Goal: Communication & Community: Answer question/provide support

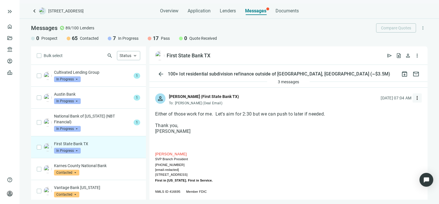
click at [415, 97] on span "more_vert" at bounding box center [418, 98] width 6 height 6
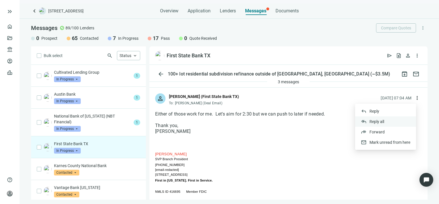
click at [375, 121] on span "Reply all" at bounding box center [377, 121] width 15 height 5
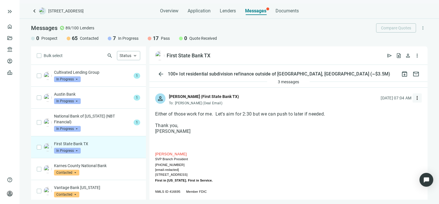
click at [415, 98] on span "more_vert" at bounding box center [418, 98] width 6 height 6
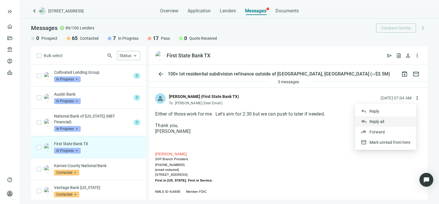
click at [378, 122] on span "Reply all" at bounding box center [377, 121] width 15 height 5
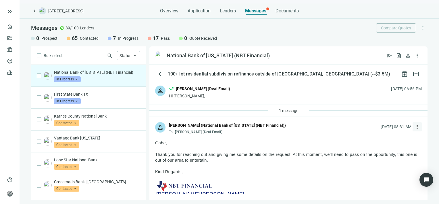
click at [415, 126] on span "more_vert" at bounding box center [418, 127] width 6 height 6
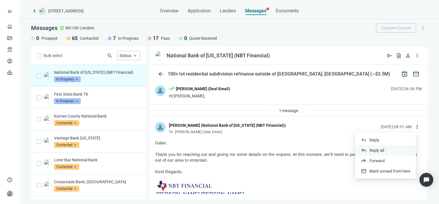
click at [379, 149] on span "Reply all" at bounding box center [377, 150] width 15 height 5
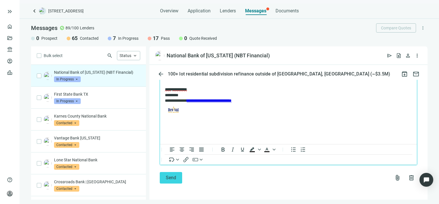
scroll to position [730, 0]
click at [169, 177] on span "Send" at bounding box center [171, 177] width 10 height 5
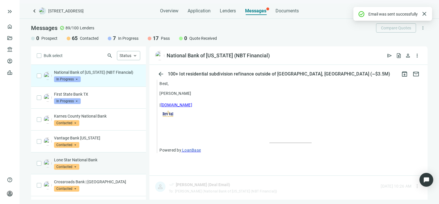
scroll to position [711, 0]
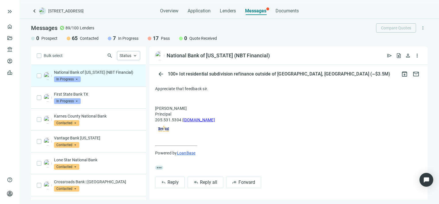
click at [76, 78] on span "In Progress" at bounding box center [67, 79] width 27 height 6
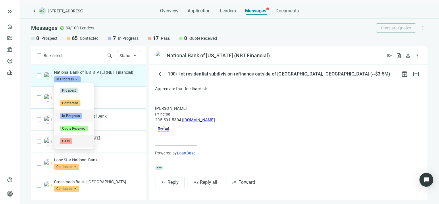
click at [67, 141] on span "Pass" at bounding box center [66, 141] width 12 height 6
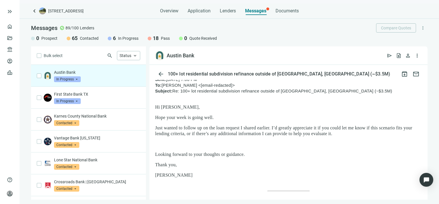
scroll to position [29, 0]
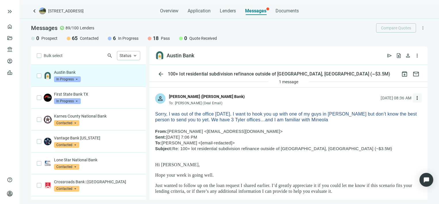
click at [415, 98] on span "more_vert" at bounding box center [418, 98] width 6 height 6
click at [383, 121] on span "Reply all" at bounding box center [377, 121] width 15 height 5
type textarea "**********"
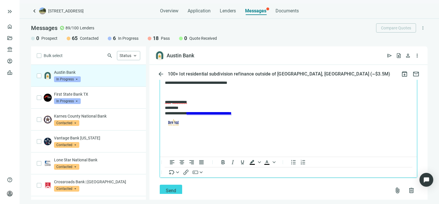
scroll to position [768, 0]
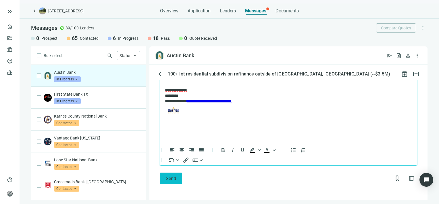
click at [170, 178] on span "Send" at bounding box center [171, 177] width 10 height 5
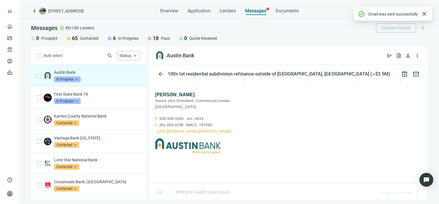
scroll to position [749, 0]
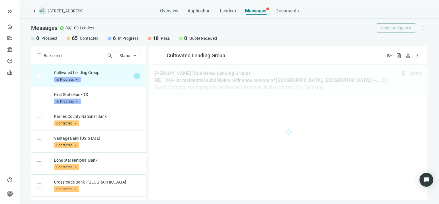
scroll to position [22, 0]
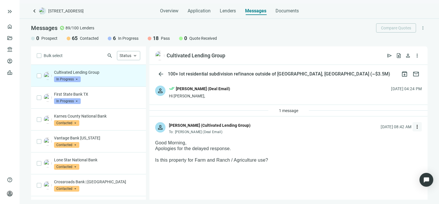
click at [415, 127] on span "more_vert" at bounding box center [418, 127] width 6 height 6
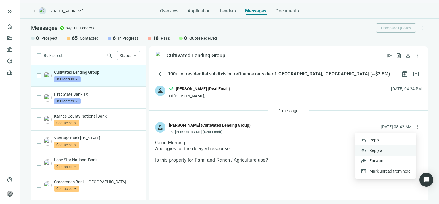
click at [379, 150] on span "Reply all" at bounding box center [377, 150] width 15 height 5
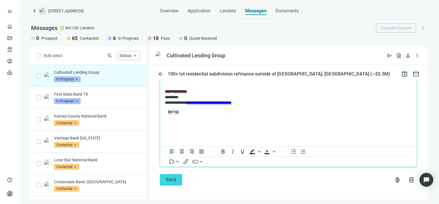
scroll to position [645, 0]
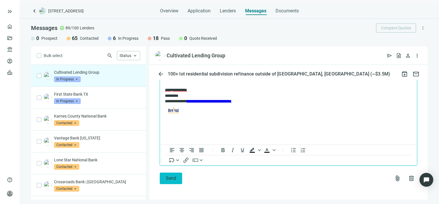
click at [168, 179] on span "Send" at bounding box center [171, 177] width 10 height 5
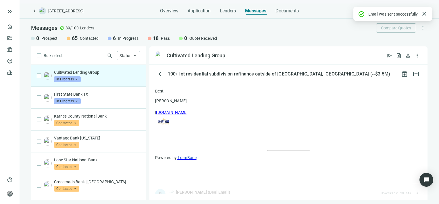
scroll to position [626, 0]
